Goal: Task Accomplishment & Management: Manage account settings

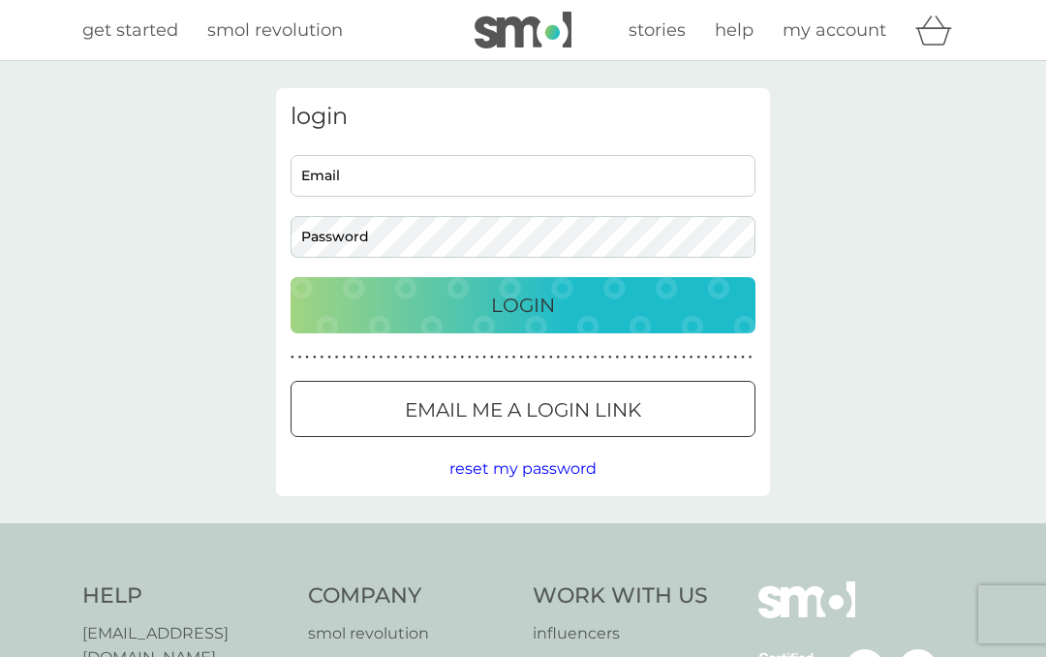
click at [416, 174] on input "Email" at bounding box center [523, 176] width 465 height 42
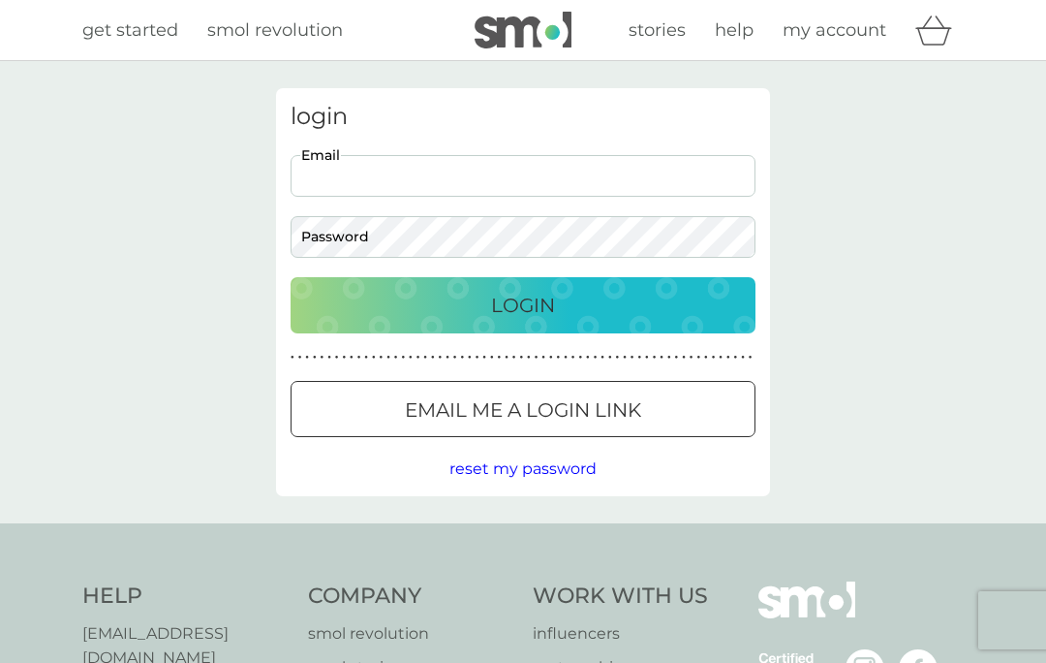
type input "[EMAIL_ADDRESS][DOMAIN_NAME]"
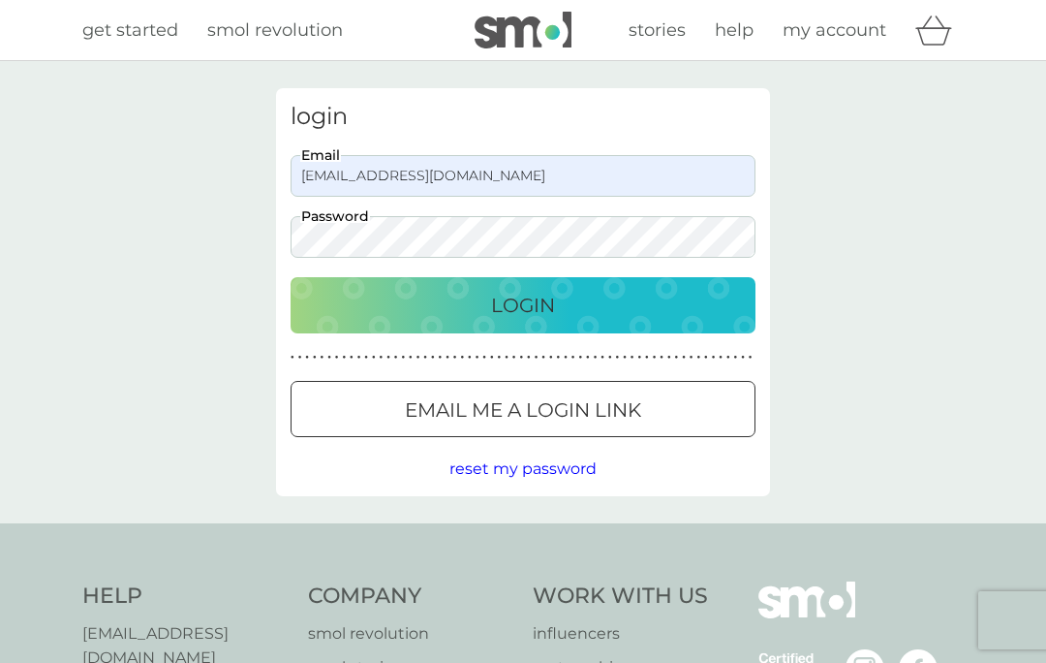
click at [901, 174] on div "login [EMAIL_ADDRESS][DOMAIN_NAME] Email Password Login ● ● ● ● ● ● ● ● ● ● ● ●…" at bounding box center [523, 292] width 1046 height 462
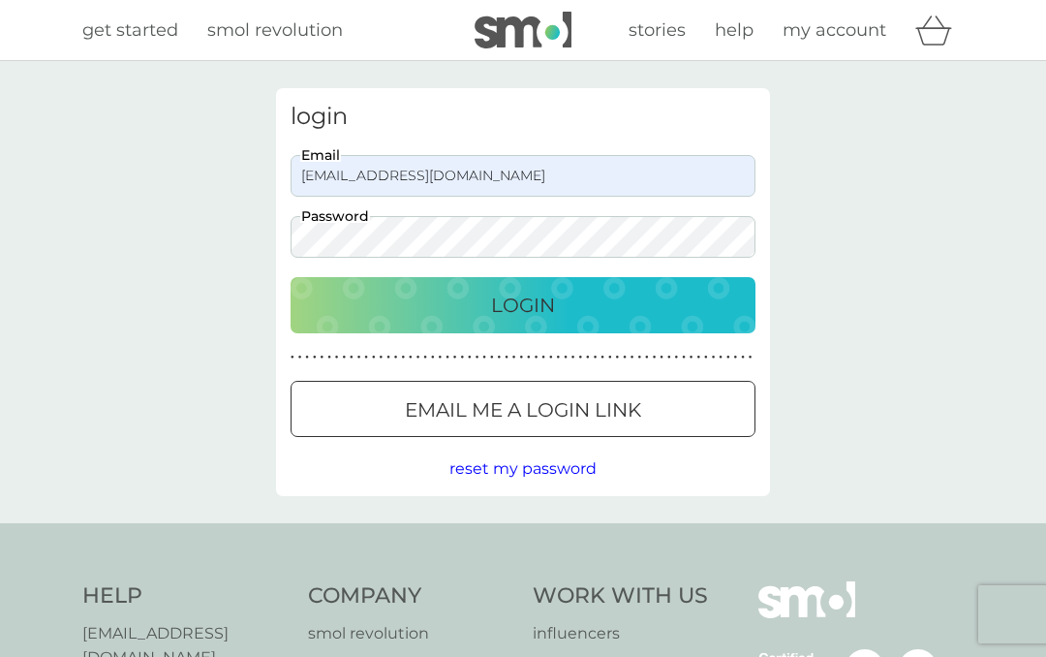
click at [525, 303] on p "Login" at bounding box center [523, 305] width 64 height 31
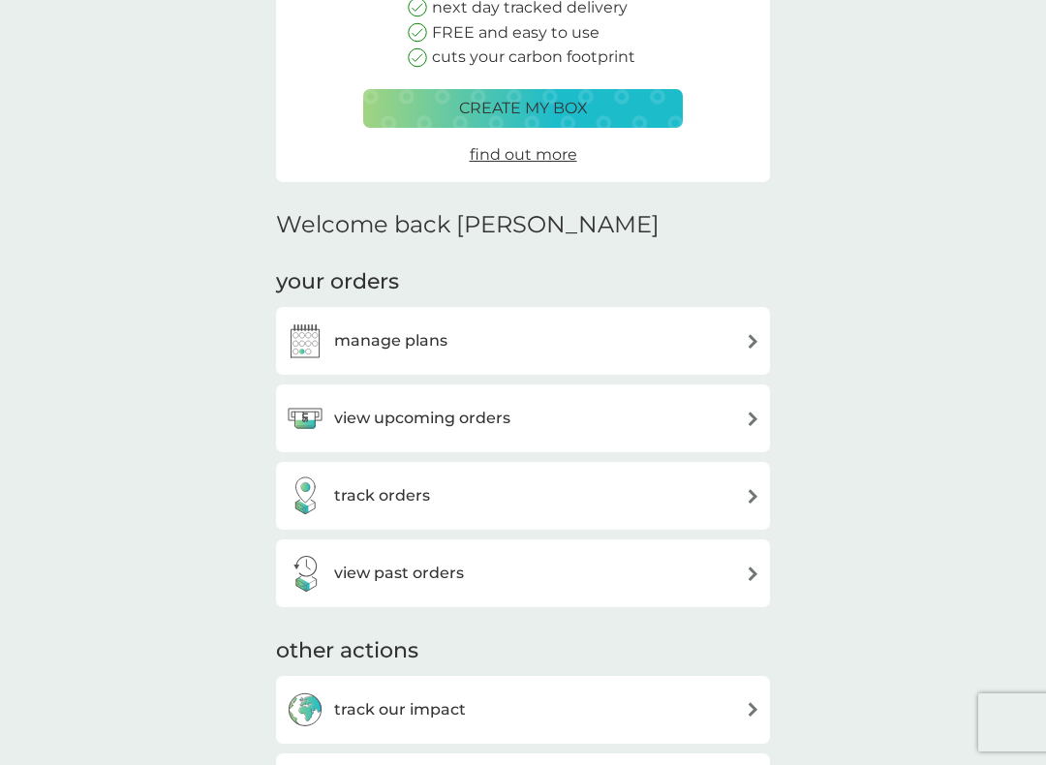
scroll to position [298, 0]
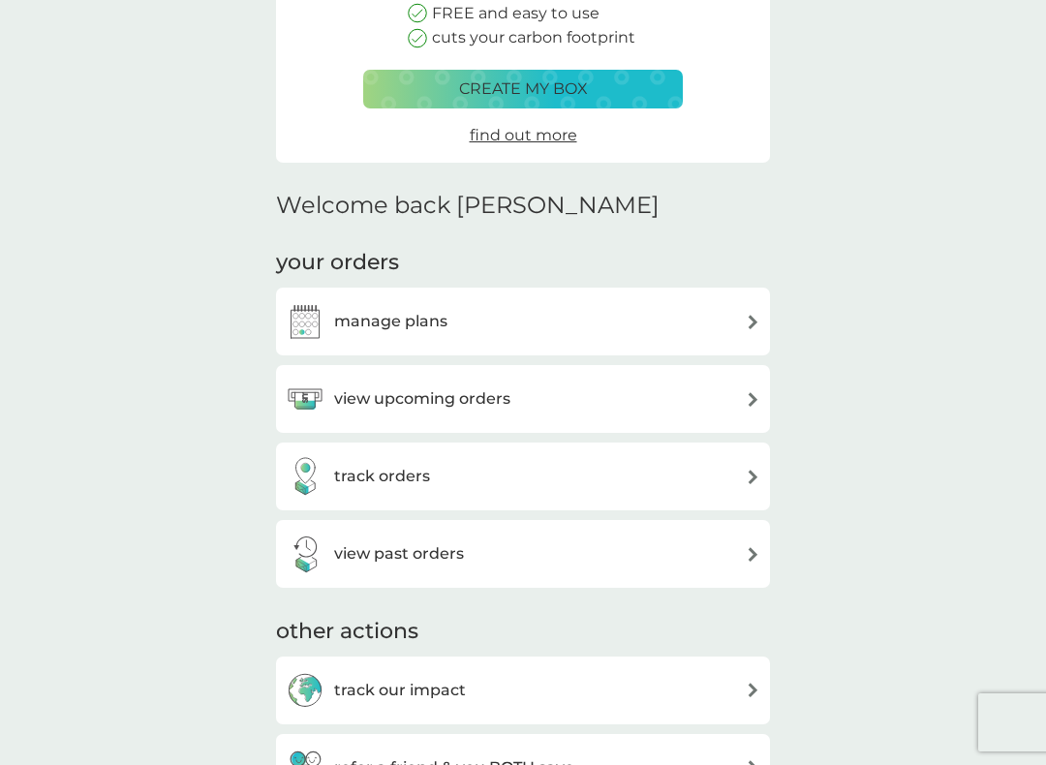
click at [718, 380] on div "view upcoming orders" at bounding box center [523, 399] width 475 height 39
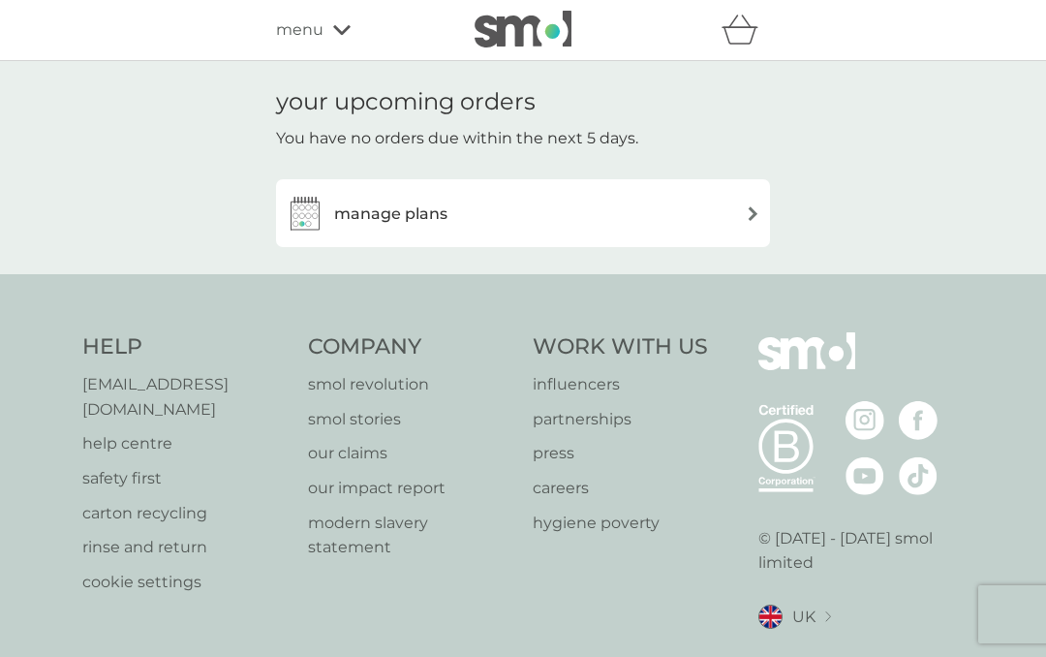
click at [347, 34] on icon at bounding box center [341, 30] width 17 height 12
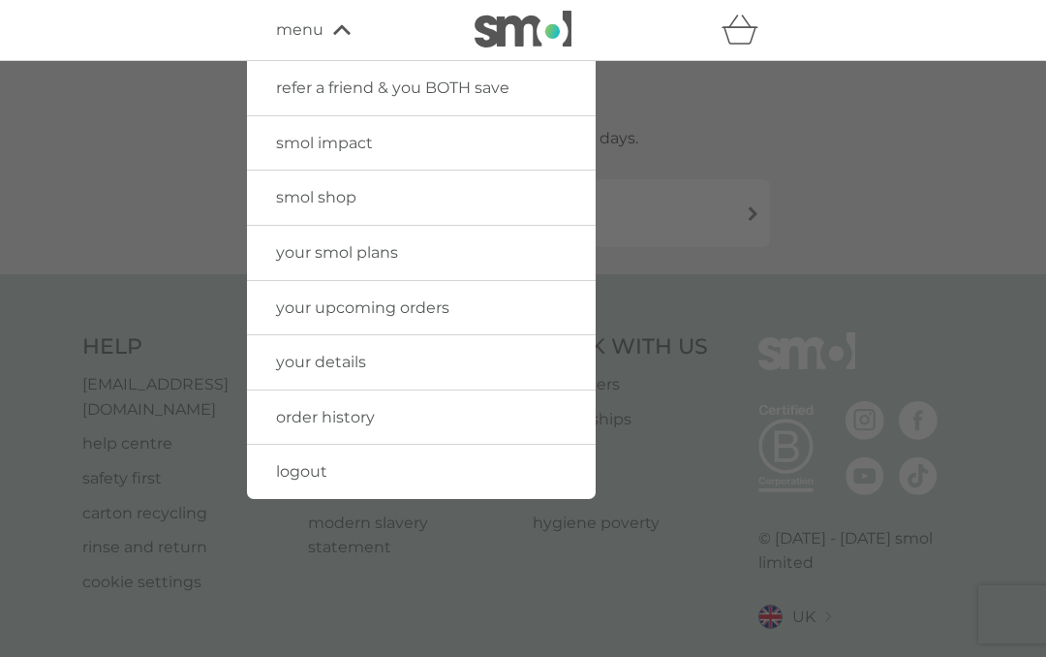
click at [380, 416] on link "order history" at bounding box center [421, 417] width 349 height 54
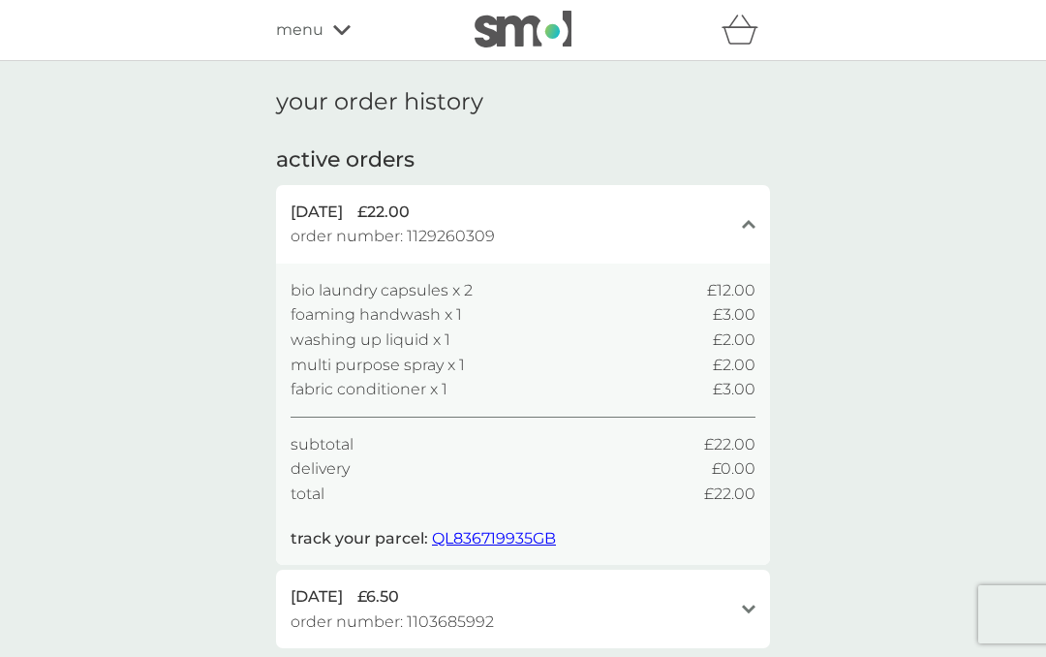
click at [345, 38] on div "menu" at bounding box center [358, 29] width 165 height 25
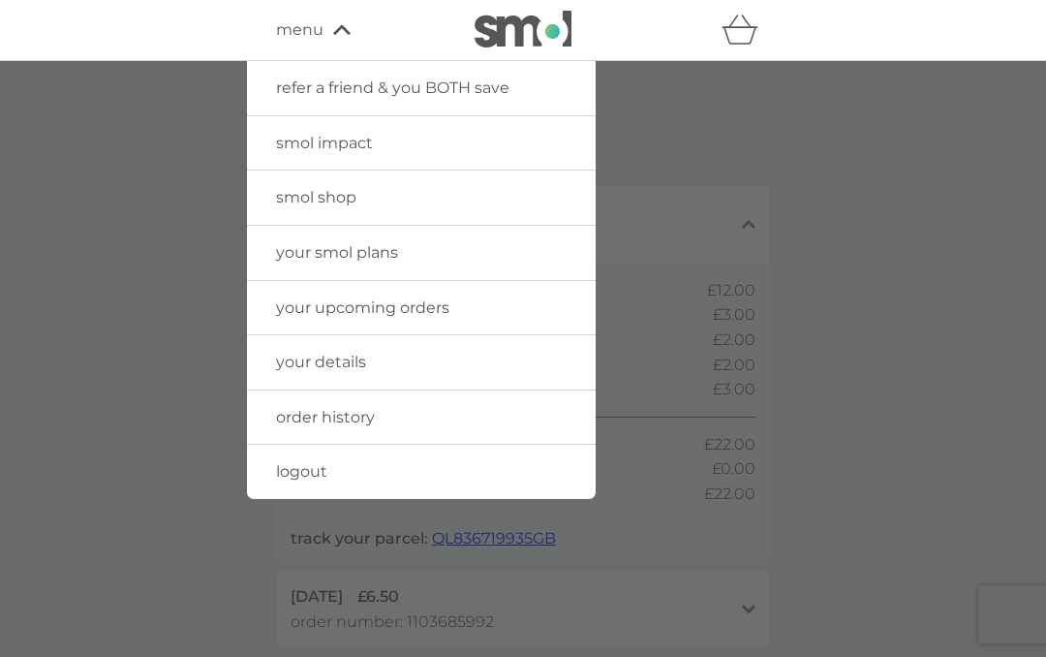
click at [458, 251] on link "your smol plans" at bounding box center [421, 253] width 349 height 54
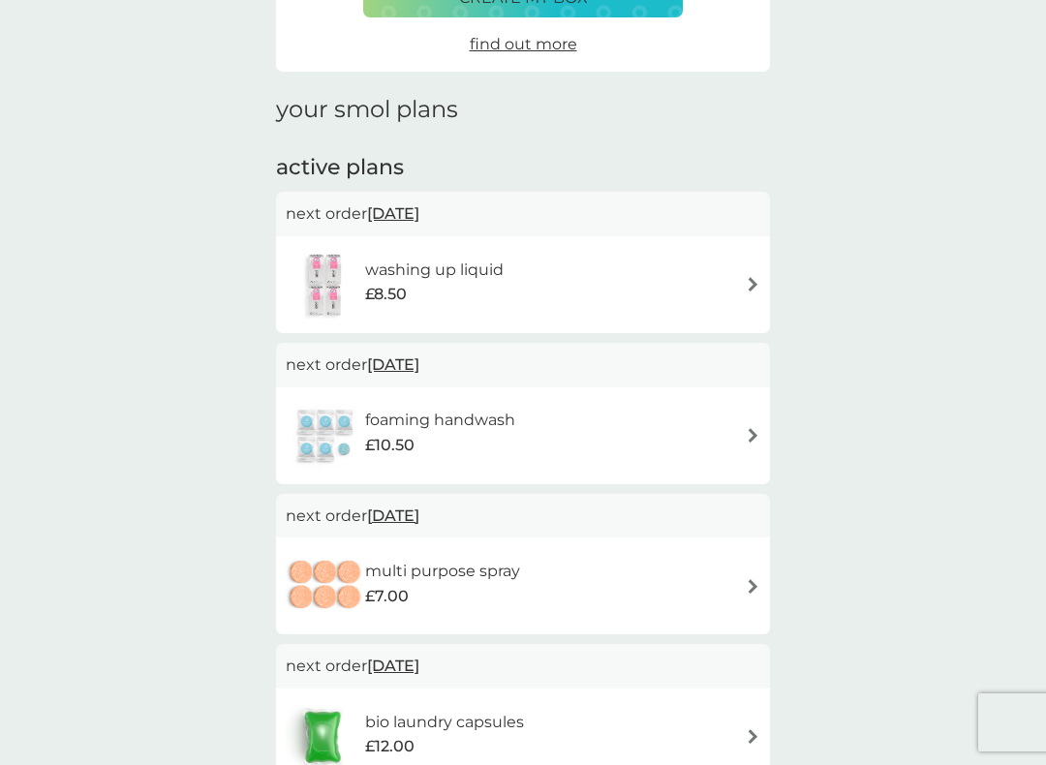
scroll to position [192, 0]
click at [746, 436] on img at bounding box center [753, 436] width 15 height 15
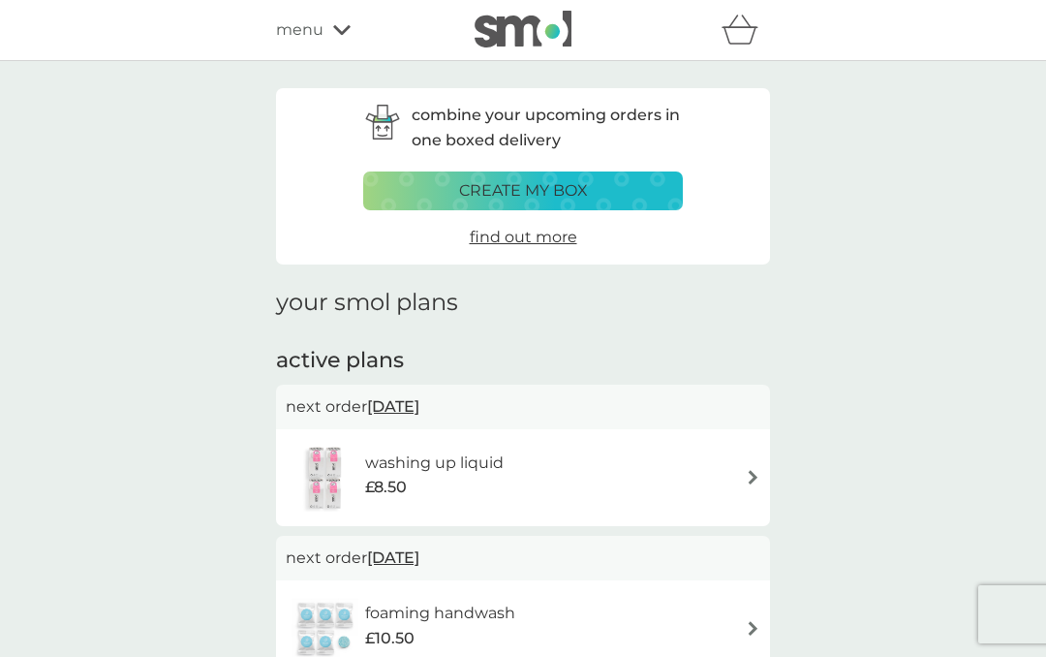
scroll to position [246, 0]
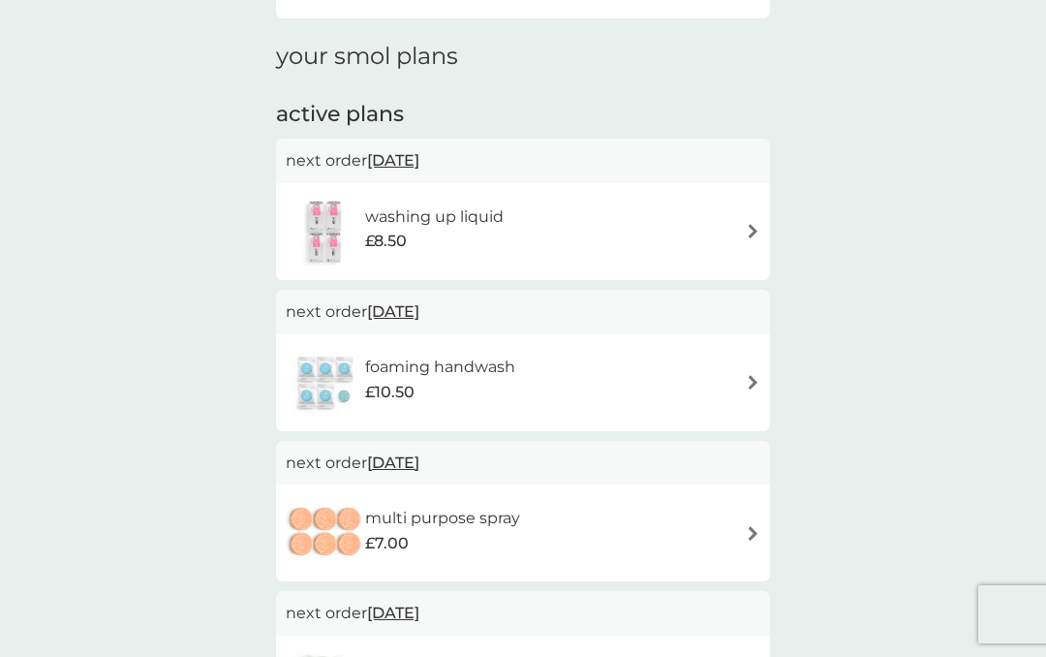
click at [449, 213] on h6 "washing up liquid" at bounding box center [434, 216] width 139 height 25
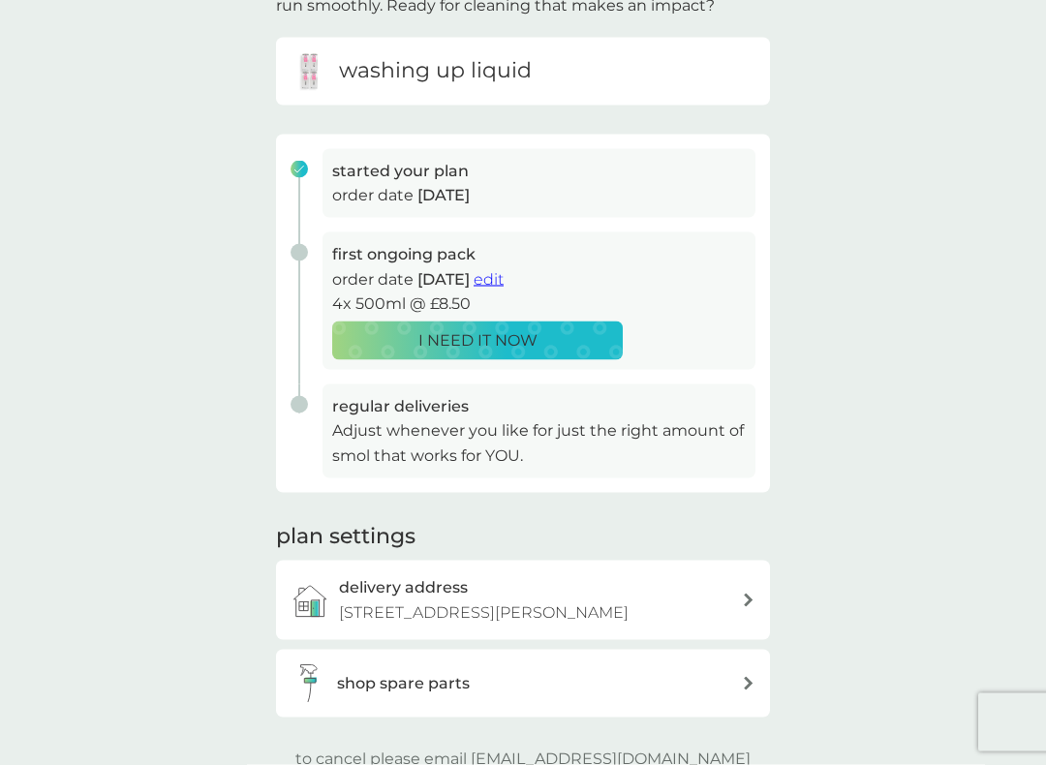
scroll to position [174, 0]
click at [504, 280] on span "edit" at bounding box center [489, 278] width 30 height 18
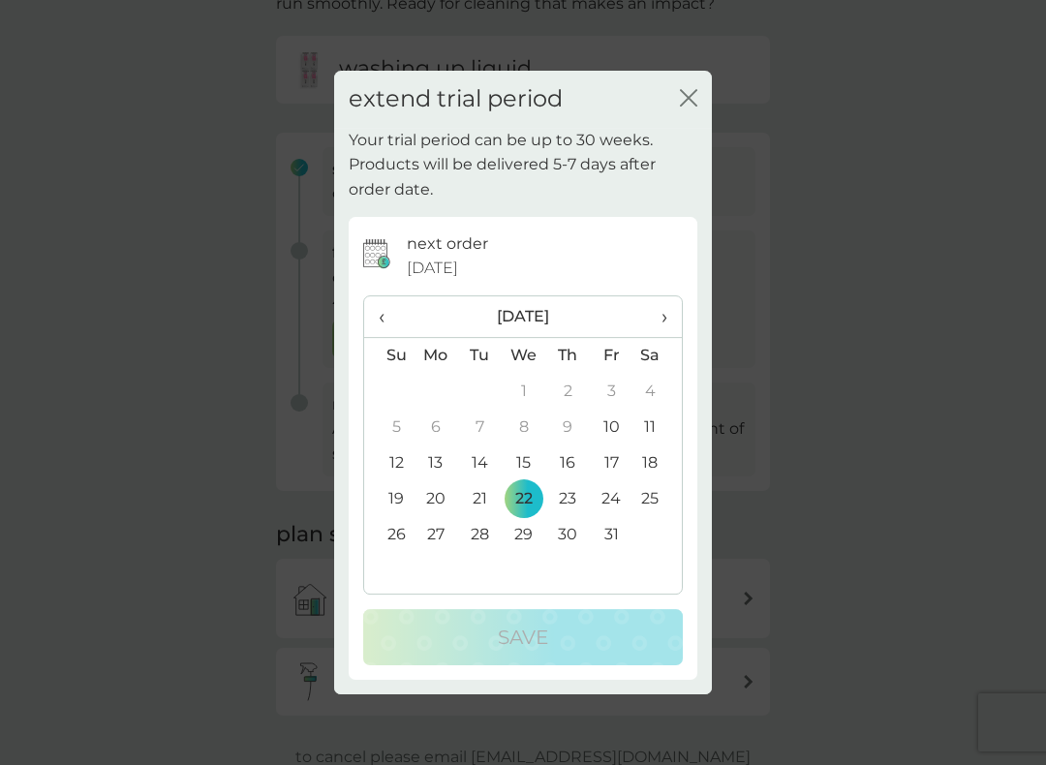
click at [669, 325] on th "›" at bounding box center [658, 317] width 48 height 42
click at [657, 316] on span "›" at bounding box center [657, 316] width 19 height 41
click at [435, 381] on td "1" at bounding box center [436, 392] width 45 height 36
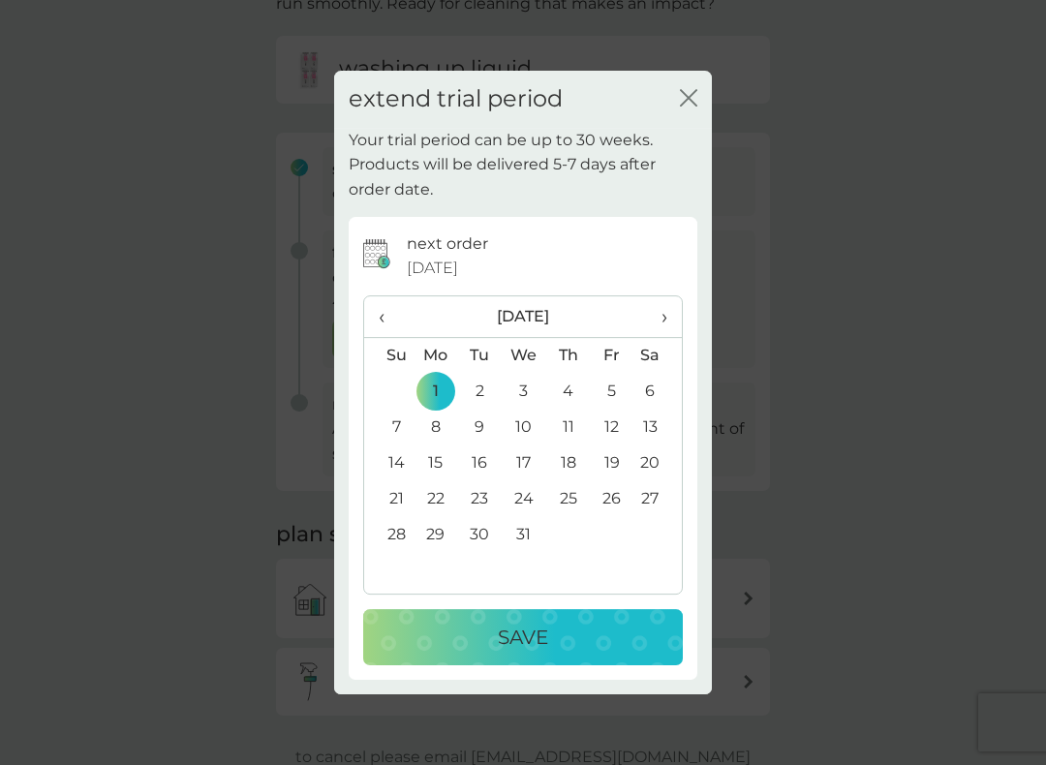
click at [547, 628] on p "Save" at bounding box center [523, 637] width 50 height 31
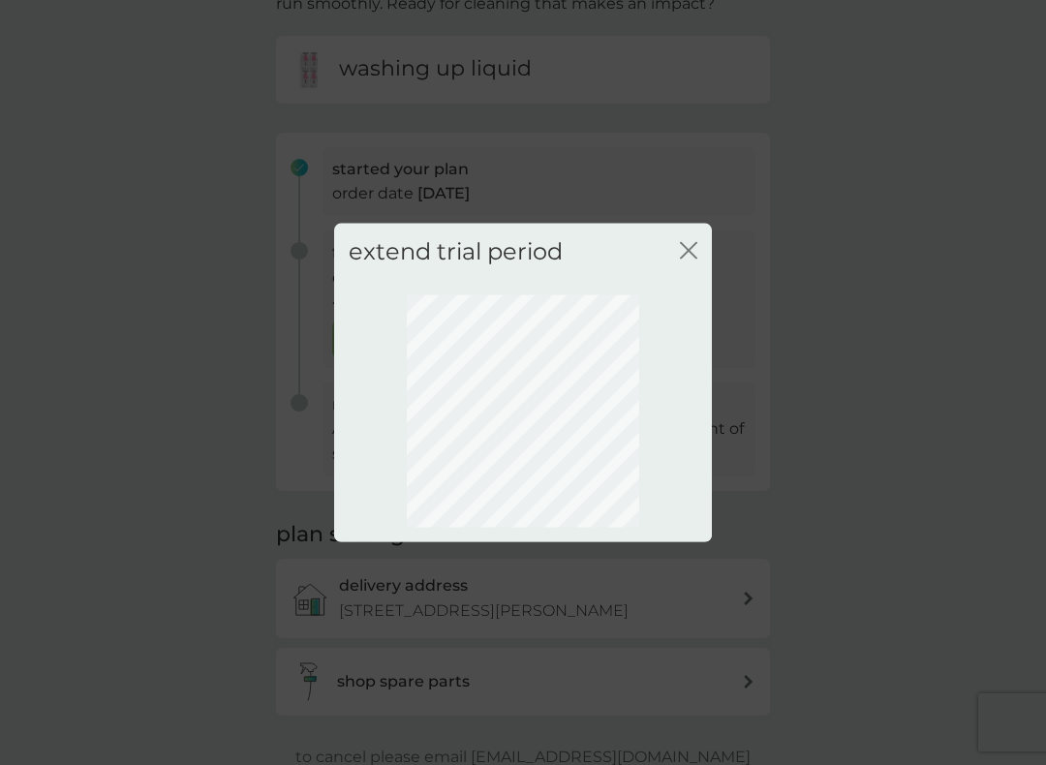
scroll to position [46, 0]
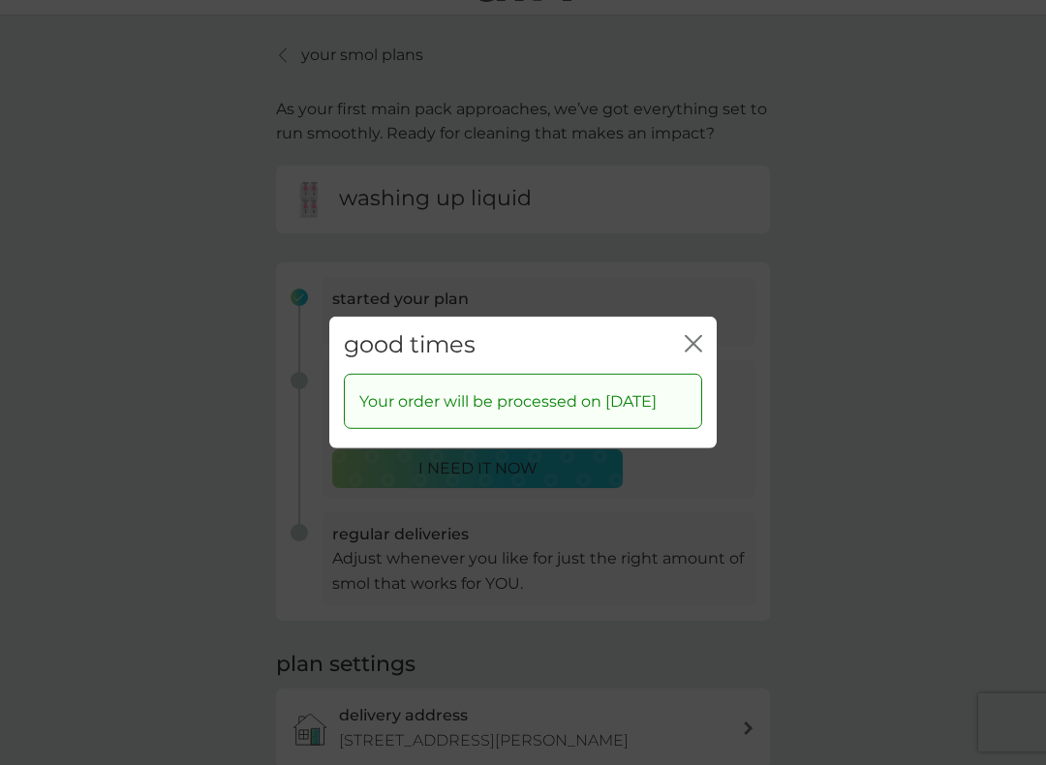
click at [691, 336] on icon "close" at bounding box center [690, 344] width 8 height 16
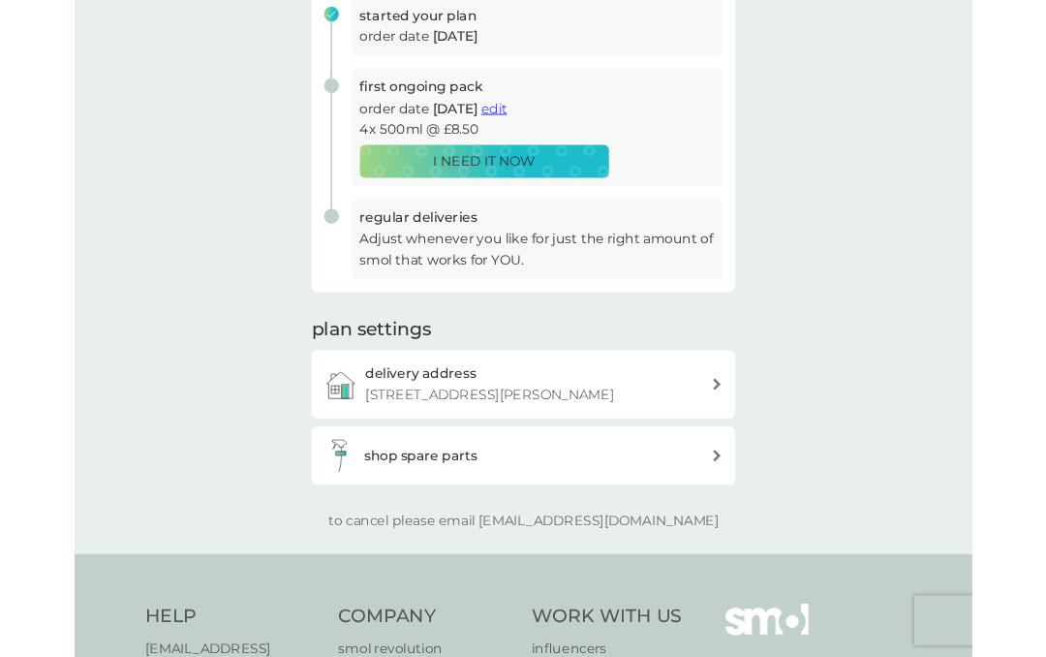
scroll to position [0, 0]
